Goal: Task Accomplishment & Management: Manage account settings

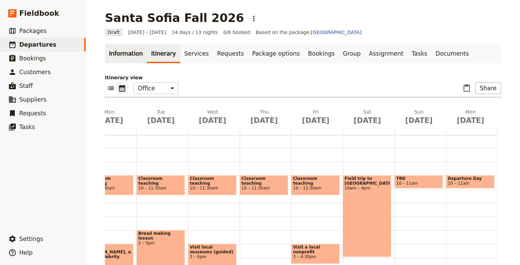
click at [124, 55] on link "Information" at bounding box center [126, 53] width 42 height 19
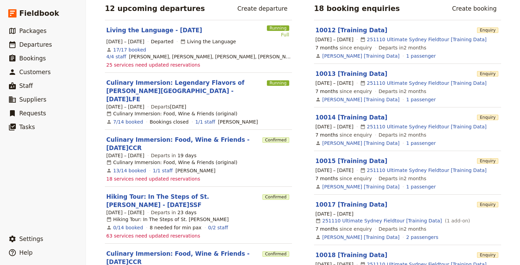
scroll to position [139, 0]
click at [190, 135] on link "Culinary Immersion: Food, Wine & Friends - [DATE]CCR" at bounding box center [182, 143] width 153 height 17
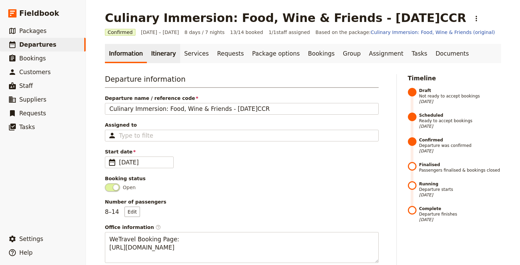
click at [164, 51] on link "Itinerary" at bounding box center [163, 53] width 33 height 19
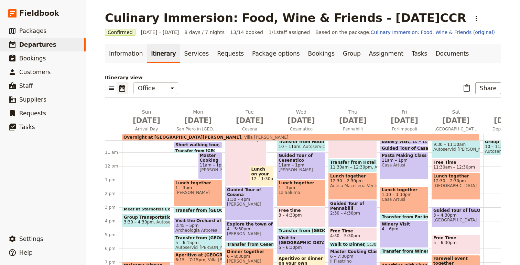
scroll to position [163, 0]
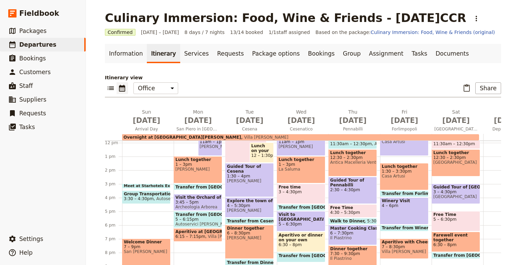
click at [153, 186] on span at bounding box center [146, 187] width 48 height 3
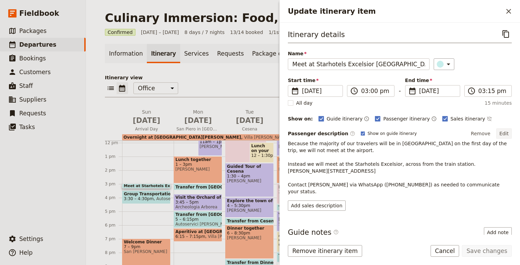
click at [507, 133] on button "Edit" at bounding box center [503, 134] width 15 height 10
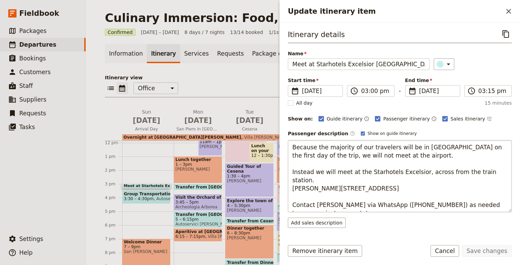
click at [462, 181] on textarea "Because the majority of our travelers will be in [GEOGRAPHIC_DATA] on the first…" at bounding box center [400, 176] width 224 height 72
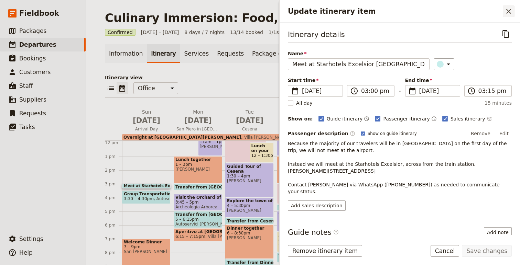
click at [508, 13] on icon "Close drawer" at bounding box center [508, 11] width 8 height 8
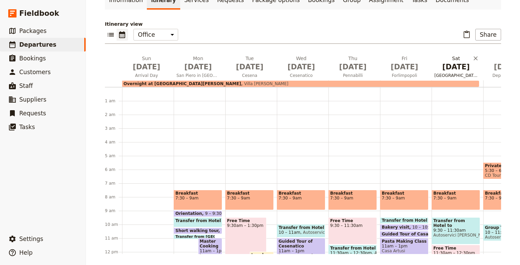
scroll to position [0, 0]
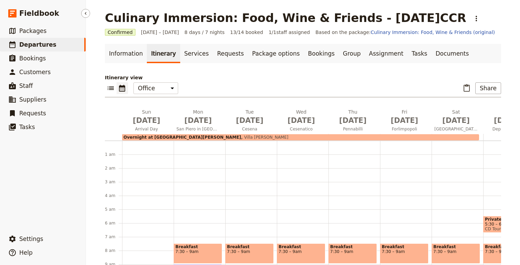
click at [64, 45] on link "​ Departures" at bounding box center [43, 45] width 86 height 14
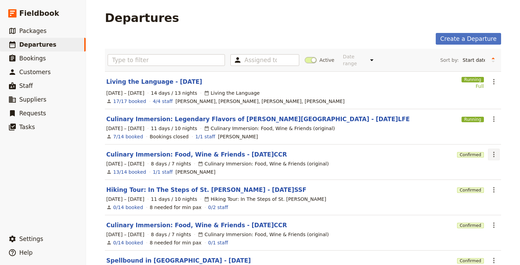
click at [493, 151] on icon "Actions" at bounding box center [494, 155] width 8 height 8
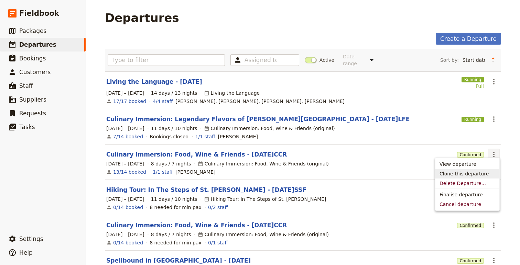
click at [461, 176] on span "Clone this departure" at bounding box center [463, 174] width 49 height 7
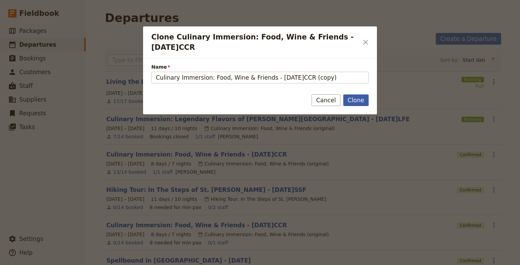
click at [362, 102] on button "Clone" at bounding box center [355, 101] width 25 height 12
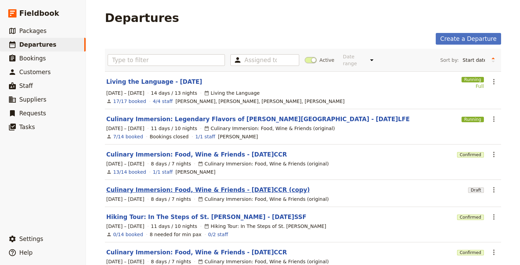
click at [235, 186] on link "Culinary Immersion: Food, Wine & Friends - [DATE]CCR (copy)" at bounding box center [208, 190] width 204 height 8
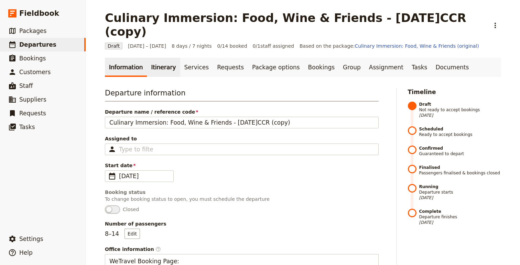
click at [159, 58] on link "Itinerary" at bounding box center [163, 67] width 33 height 19
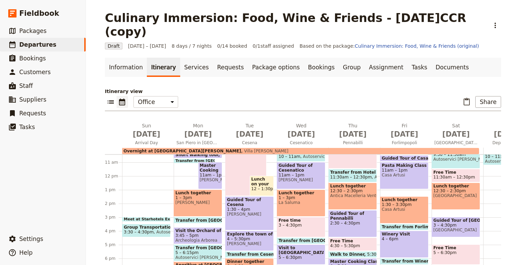
scroll to position [146, 0]
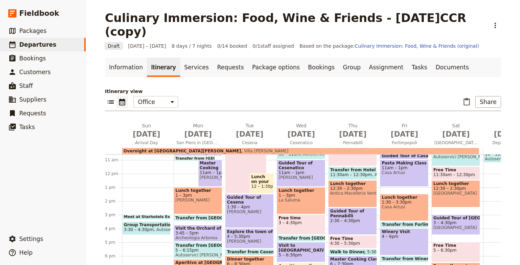
click at [154, 217] on span at bounding box center [146, 218] width 48 height 3
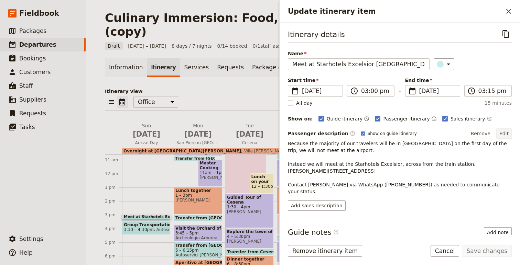
click at [504, 134] on button "Edit" at bounding box center [503, 134] width 15 height 10
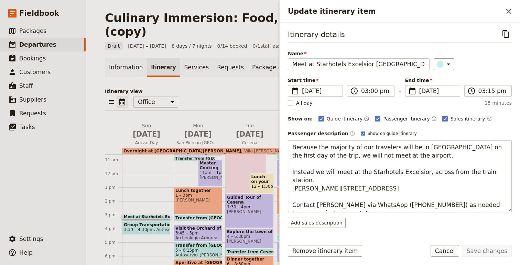
scroll to position [1, 0]
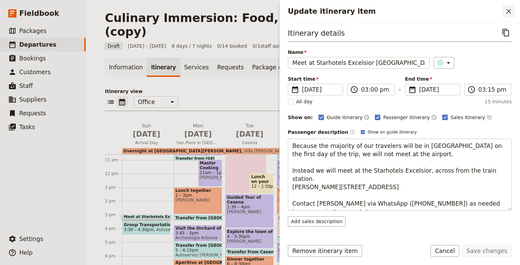
click at [509, 8] on icon "Close drawer" at bounding box center [508, 11] width 8 height 8
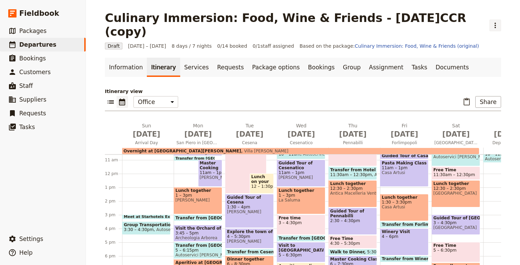
click at [491, 21] on icon "Actions" at bounding box center [495, 25] width 8 height 8
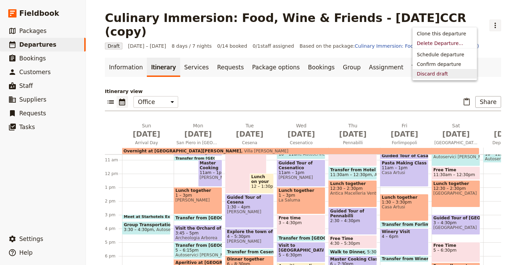
click at [444, 74] on span "Discard draft" at bounding box center [432, 73] width 31 height 7
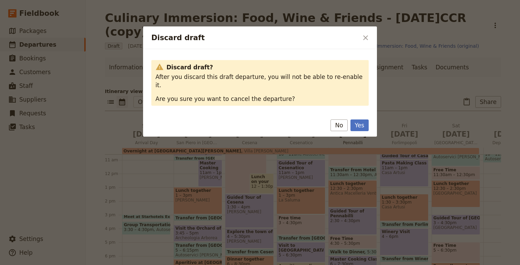
click at [357, 120] on button "Yes" at bounding box center [359, 126] width 18 height 12
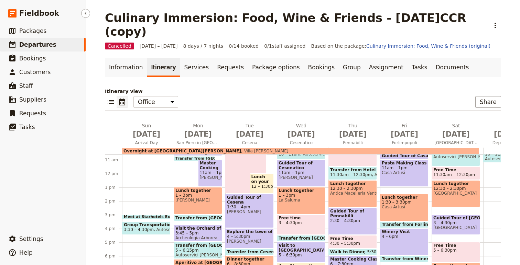
click at [42, 45] on span "Departures" at bounding box center [37, 44] width 37 height 7
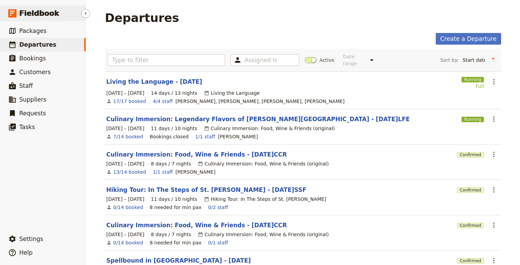
click at [40, 15] on span "Fieldbook" at bounding box center [39, 13] width 40 height 10
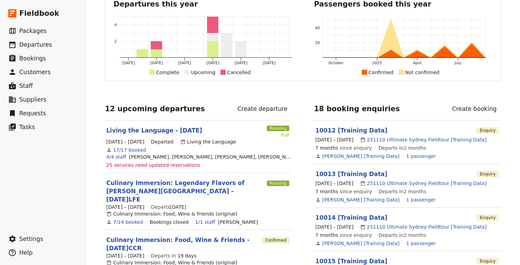
scroll to position [61, 0]
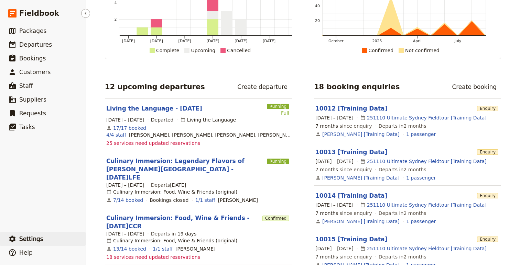
click at [44, 239] on button "​ Settings" at bounding box center [43, 239] width 86 height 14
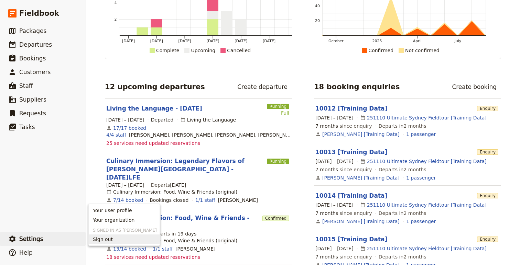
click at [110, 238] on span "Sign out" at bounding box center [103, 239] width 20 height 7
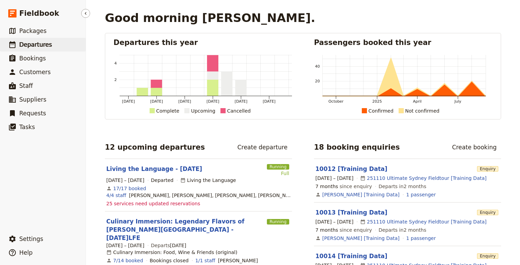
click at [18, 48] on link "​ Departures" at bounding box center [43, 45] width 86 height 14
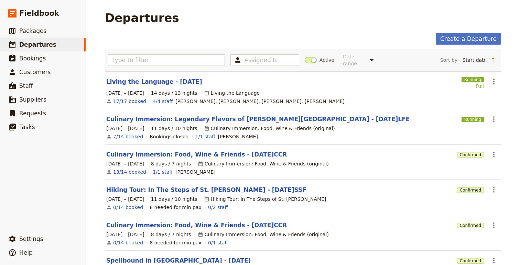
click at [190, 151] on link "Culinary Immersion: Food, Wine & Friends - [DATE]CCR" at bounding box center [196, 155] width 180 height 8
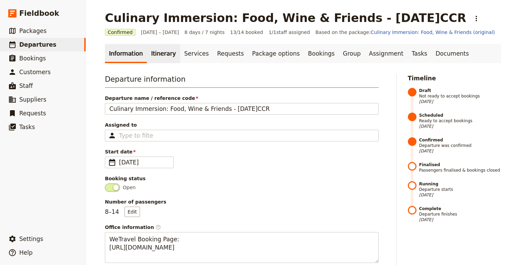
click at [153, 56] on link "Itinerary" at bounding box center [163, 53] width 33 height 19
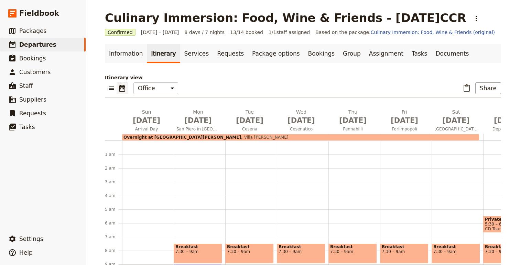
scroll to position [69, 0]
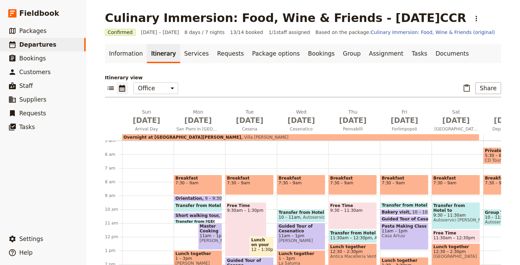
click at [195, 181] on span "7:30 – 9am" at bounding box center [197, 183] width 45 height 5
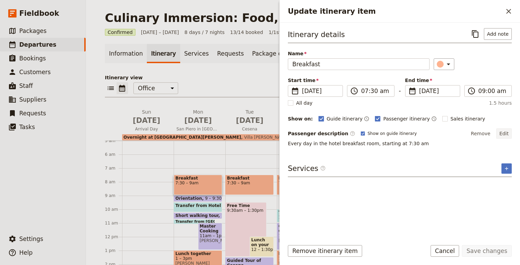
click at [503, 132] on button "Edit" at bounding box center [503, 134] width 15 height 10
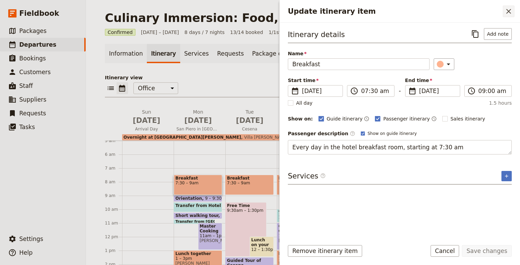
click at [509, 11] on icon "Close drawer" at bounding box center [508, 11] width 8 height 8
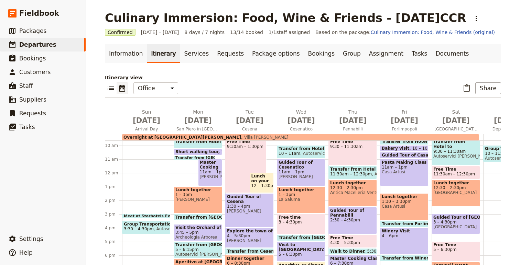
scroll to position [143, 0]
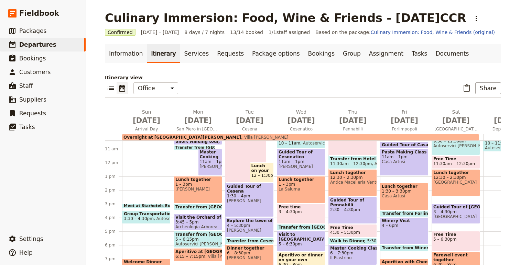
click at [156, 205] on span "Meet at Starhotels Excelsior [GEOGRAPHIC_DATA]" at bounding box center [178, 206] width 109 height 4
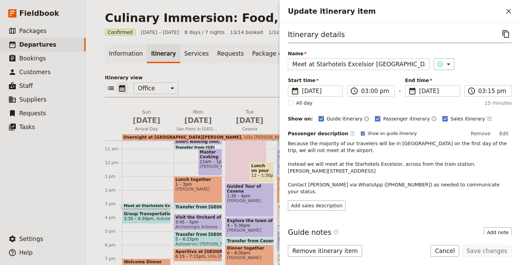
click at [365, 142] on p "Because the majority of our travelers will be in [GEOGRAPHIC_DATA] on the first…" at bounding box center [400, 167] width 224 height 55
click at [507, 133] on button "Edit" at bounding box center [503, 134] width 15 height 10
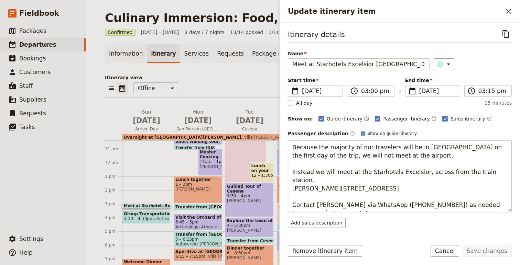
scroll to position [17, 0]
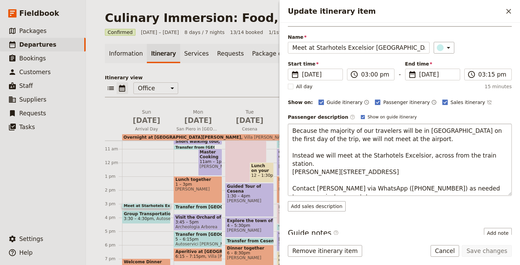
click at [422, 162] on textarea "Because the majority of our travelers will be in [GEOGRAPHIC_DATA] on the first…" at bounding box center [400, 160] width 224 height 72
click at [439, 163] on textarea "Because the majority of our travelers will be in Bologna on the first day of th…" at bounding box center [400, 160] width 224 height 72
drag, startPoint x: 439, startPoint y: 163, endPoint x: 414, endPoint y: 162, distance: 25.1
click at [414, 162] on textarea "Because the majority of our travelers will be in Bologna on the first day of th…" at bounding box center [400, 160] width 224 height 72
click at [486, 166] on textarea "Because the majority of our travelers will be in Bologna on the first day of th…" at bounding box center [400, 160] width 224 height 72
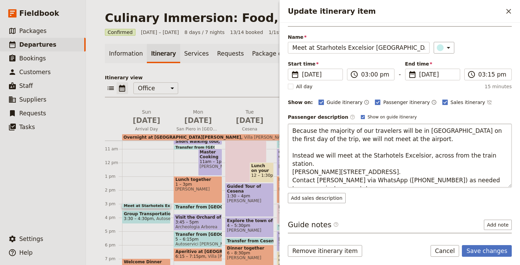
type textarea "Because the majority of our travelers will be in Bologna on the first day of th…"
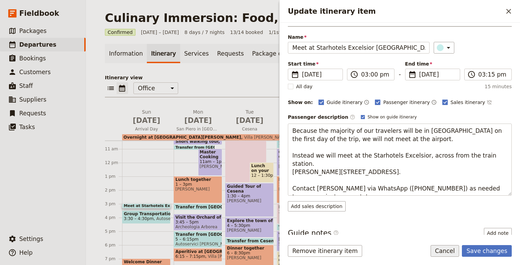
click at [452, 251] on button "Cancel" at bounding box center [444, 251] width 29 height 12
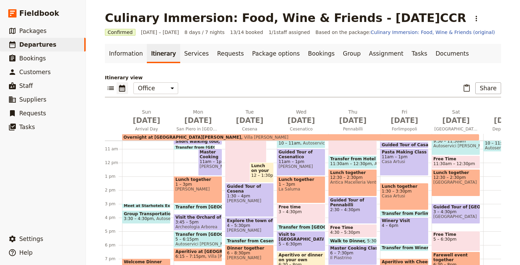
click at [151, 206] on span at bounding box center [146, 207] width 48 height 3
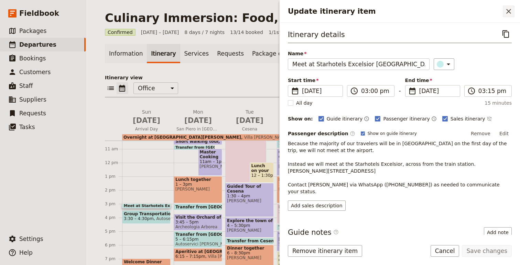
click at [507, 9] on icon "Close drawer" at bounding box center [508, 11] width 8 height 8
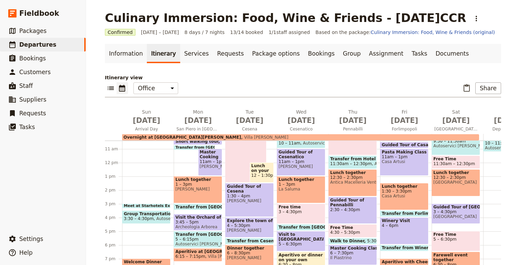
click at [157, 204] on span "Meet at Starhotels Excelsior [GEOGRAPHIC_DATA]" at bounding box center [178, 206] width 109 height 4
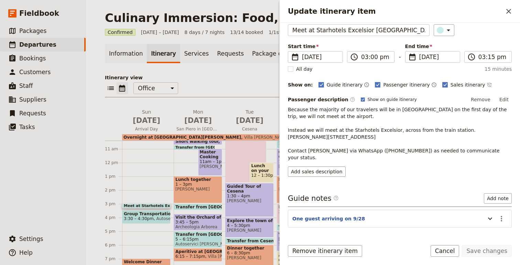
scroll to position [40, 0]
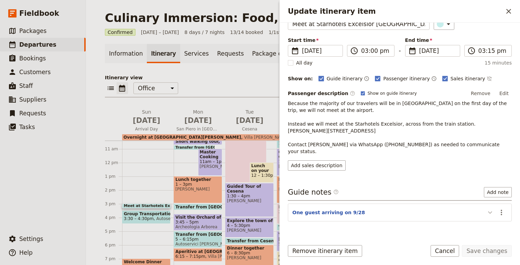
click at [491, 212] on icon "Update itinerary item" at bounding box center [490, 213] width 4 height 2
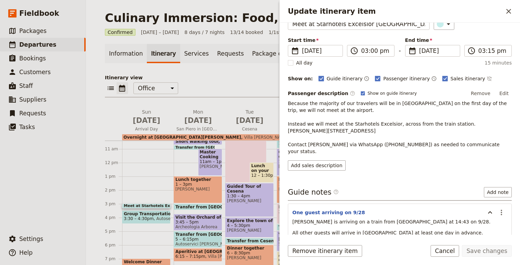
scroll to position [68, 0]
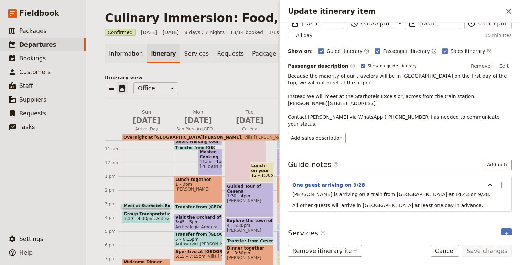
click at [463, 193] on div "Sylvia Dougherty is arriving on a train from Florence at 14:43 on 9/28. All oth…" at bounding box center [399, 200] width 215 height 18
click at [502, 181] on icon "Actions" at bounding box center [501, 185] width 8 height 8
click at [492, 194] on span "Edit note" at bounding box center [482, 193] width 22 height 7
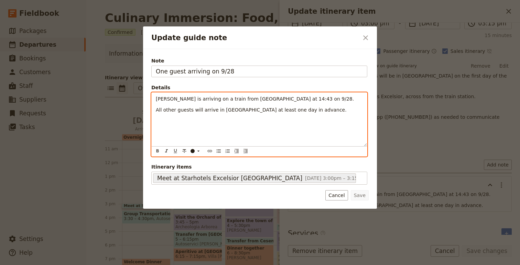
click at [314, 121] on div "Sylvia Dougherty is arriving on a train from Florence at 14:43 on 9/28. All oth…" at bounding box center [259, 120] width 215 height 54
click at [287, 110] on span "All other guests will arrive in Bologna at least one day in advance." at bounding box center [251, 110] width 191 height 6
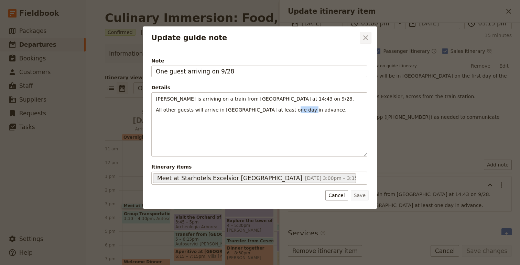
click at [367, 35] on icon "Close dialog" at bounding box center [365, 38] width 8 height 8
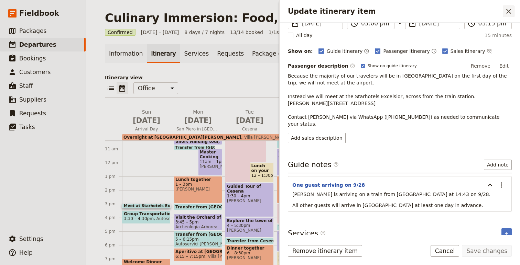
click at [508, 12] on icon "Close drawer" at bounding box center [508, 11] width 5 height 5
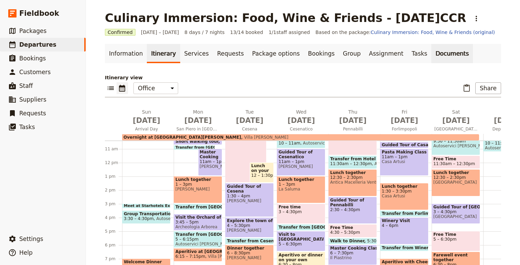
click at [431, 51] on link "Documents" at bounding box center [452, 53] width 42 height 19
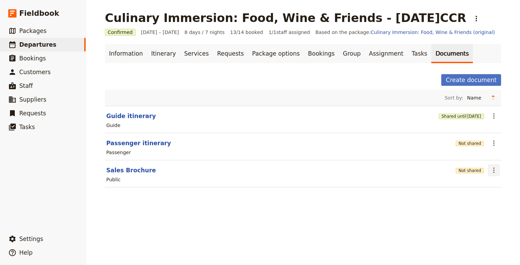
click at [494, 172] on icon "Actions" at bounding box center [493, 171] width 1 height 6
click at [477, 187] on span "Share" at bounding box center [474, 185] width 42 height 7
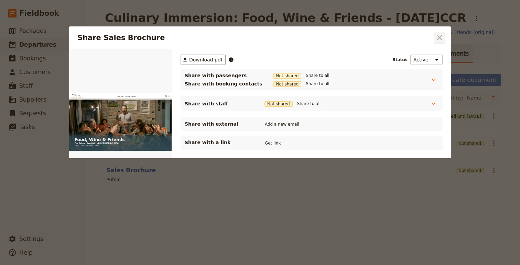
click at [439, 39] on icon "Close dialog" at bounding box center [439, 38] width 8 height 8
